Goal: Contribute content: Add original content to the website for others to see

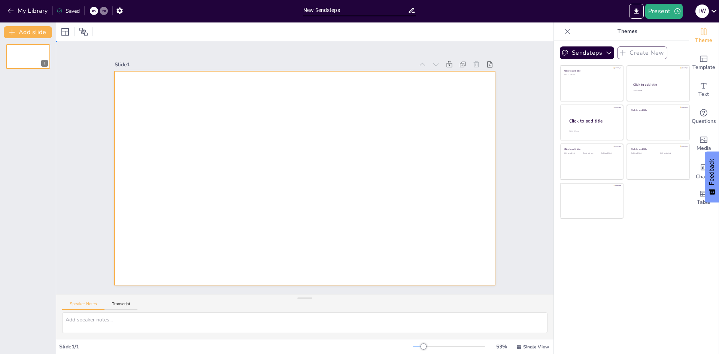
click at [142, 85] on div at bounding box center [305, 178] width 380 height 214
click at [696, 64] on span "Template" at bounding box center [703, 67] width 23 height 8
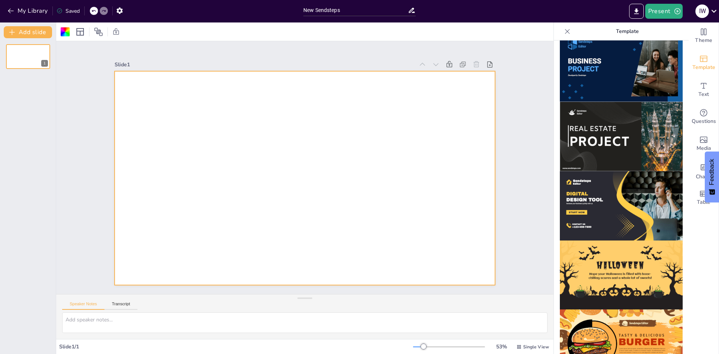
scroll to position [637, 0]
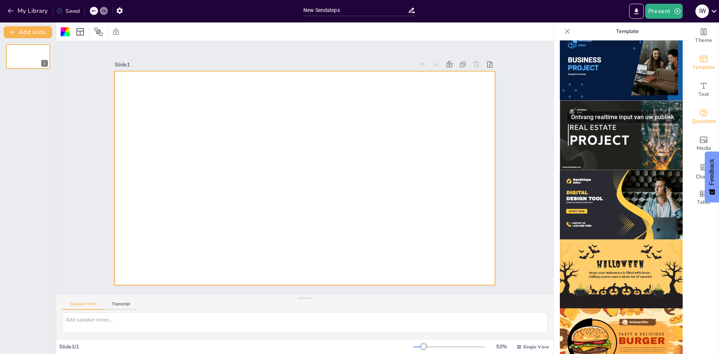
click at [699, 115] on icon "Get real-time input from your audience" at bounding box center [703, 112] width 9 height 9
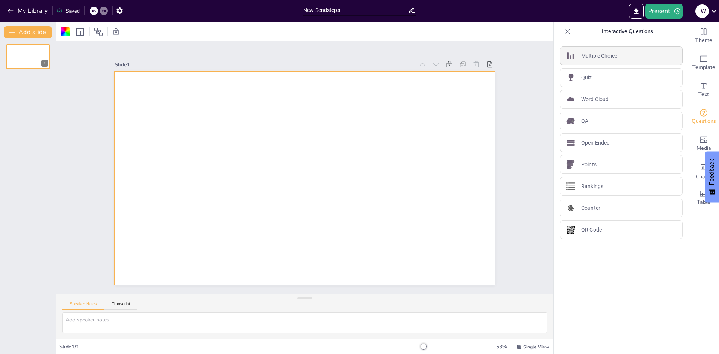
click at [595, 52] on p "Multiple Choice" at bounding box center [599, 56] width 36 height 8
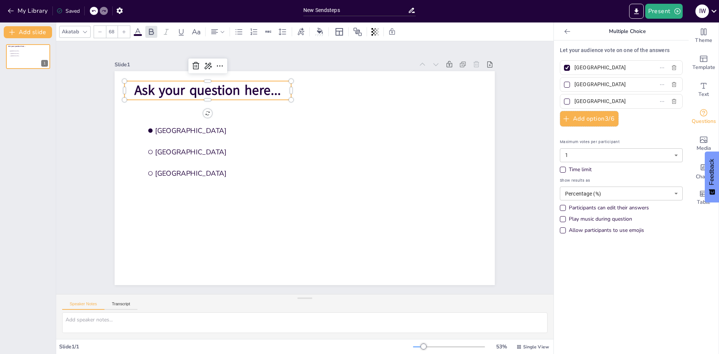
click at [154, 92] on span "Ask your question here..." at bounding box center [208, 90] width 146 height 18
click at [277, 86] on p "Ask your question here..." at bounding box center [208, 90] width 166 height 19
click at [277, 90] on p "Ask your question here..." at bounding box center [208, 90] width 166 height 19
click at [218, 88] on span "Ask your question here..." at bounding box center [208, 90] width 146 height 18
click at [274, 88] on span "Ask your question here..." at bounding box center [208, 90] width 146 height 18
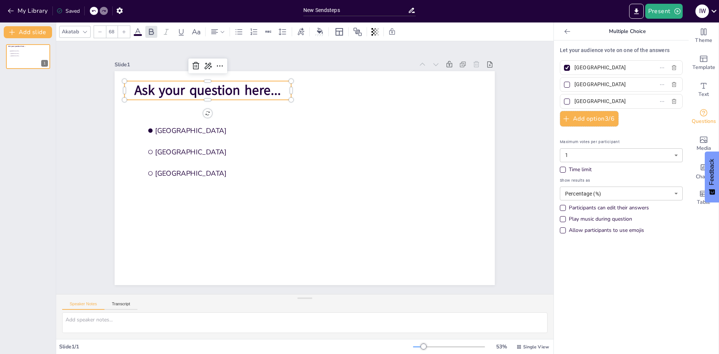
click at [274, 88] on span "Ask your question here..." at bounding box center [208, 90] width 146 height 18
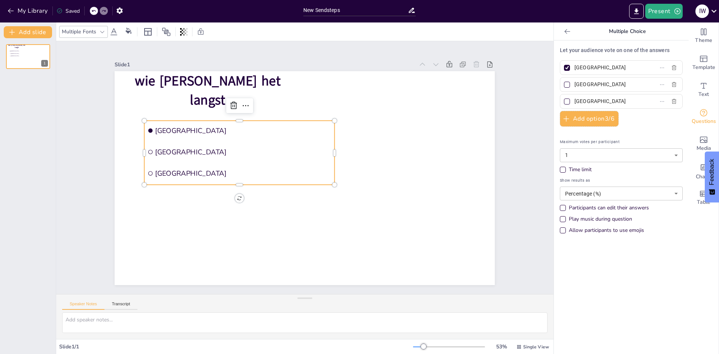
click at [164, 128] on span "[GEOGRAPHIC_DATA]" at bounding box center [243, 130] width 176 height 9
click at [190, 129] on span "[GEOGRAPHIC_DATA]" at bounding box center [243, 130] width 176 height 9
click at [183, 128] on span "[GEOGRAPHIC_DATA]" at bounding box center [243, 130] width 176 height 9
drag, startPoint x: 611, startPoint y: 69, endPoint x: 568, endPoint y: 67, distance: 42.7
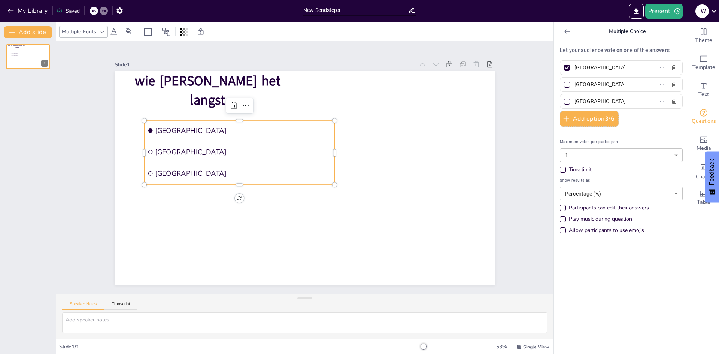
click at [571, 67] on span "[GEOGRAPHIC_DATA]" at bounding box center [606, 67] width 70 height 11
click at [574, 67] on input "[GEOGRAPHIC_DATA]" at bounding box center [609, 67] width 70 height 11
type input "[PERSON_NAME]"
click at [612, 85] on input "[GEOGRAPHIC_DATA]" at bounding box center [609, 84] width 70 height 11
type input "R"
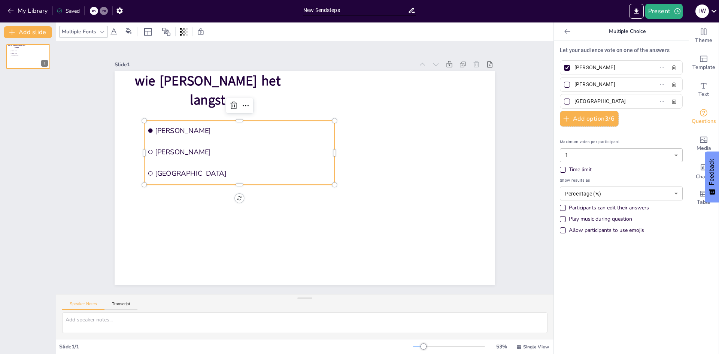
type input "[PERSON_NAME]"
drag, startPoint x: 599, startPoint y: 103, endPoint x: 565, endPoint y: 104, distance: 34.5
click at [565, 104] on label "[GEOGRAPHIC_DATA]" at bounding box center [609, 101] width 94 height 11
click at [574, 104] on input "[GEOGRAPHIC_DATA]" at bounding box center [609, 101] width 70 height 11
type input "[PERSON_NAME]"
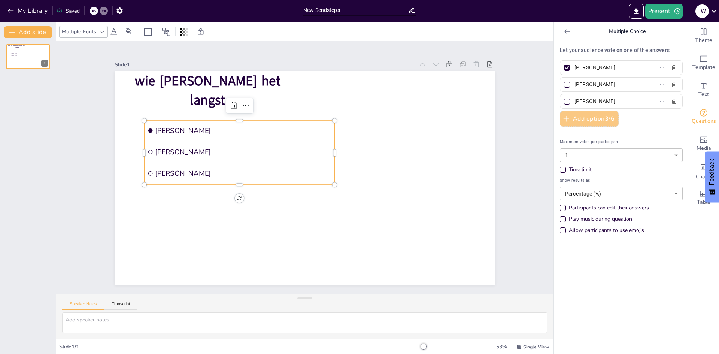
click at [570, 119] on button "Add option 3 / 6" at bounding box center [589, 119] width 59 height 16
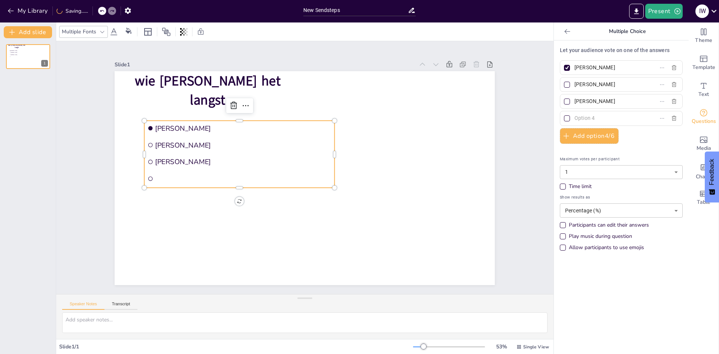
click at [600, 118] on input "text" at bounding box center [609, 118] width 70 height 11
type input "Ad Den Adel"
click at [354, 9] on input "New Sendsteps" at bounding box center [355, 10] width 104 height 11
drag, startPoint x: 316, startPoint y: 9, endPoint x: 299, endPoint y: 10, distance: 16.1
click at [299, 10] on div "New Sendsteps" at bounding box center [359, 9] width 120 height 18
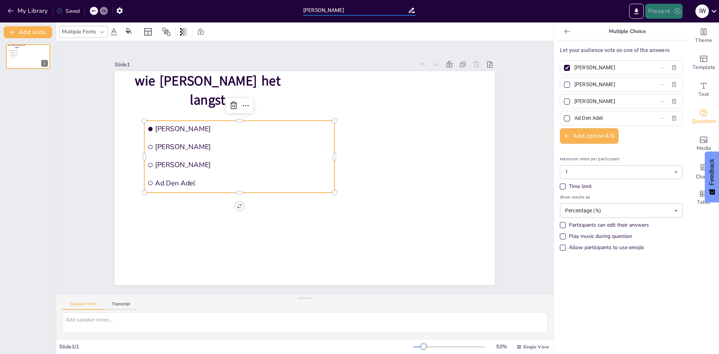
type input "[PERSON_NAME]"
click at [664, 13] on button "Present" at bounding box center [663, 11] width 37 height 15
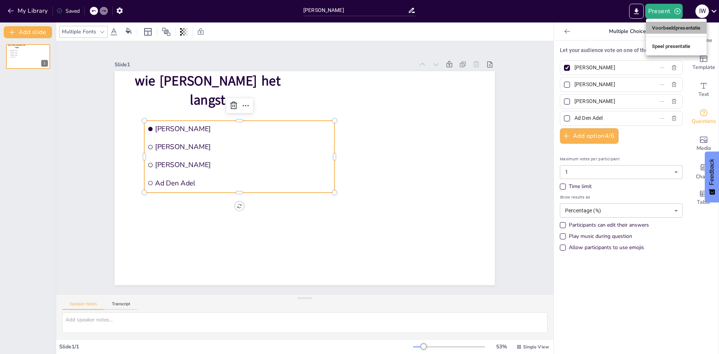
click at [669, 29] on font "Voorbeeldpresentatie" at bounding box center [676, 28] width 49 height 6
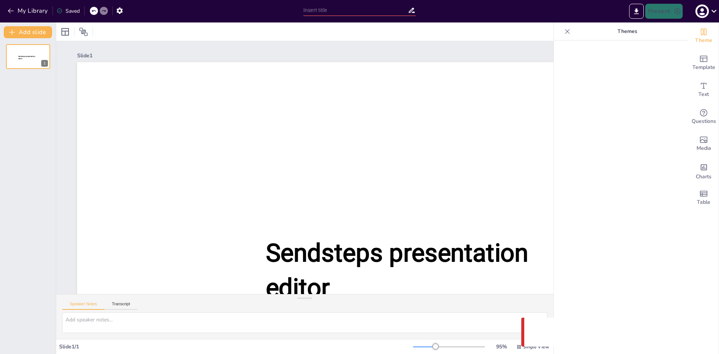
type input "New Sendsteps"
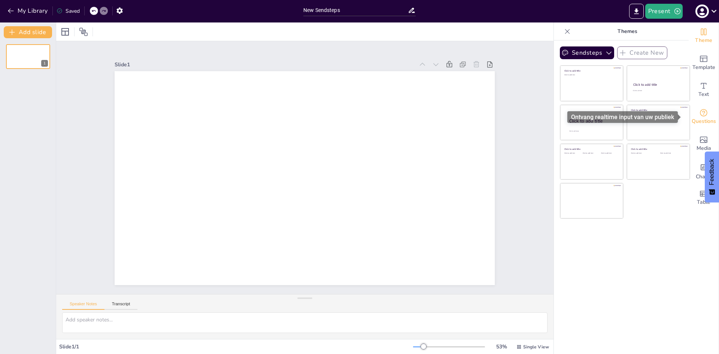
click at [701, 119] on span "Questions" at bounding box center [703, 121] width 24 height 8
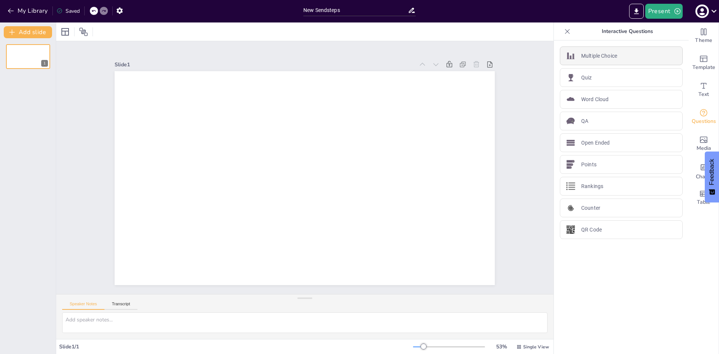
click at [597, 54] on p "Multiple Choice" at bounding box center [599, 56] width 36 height 8
